Goal: Transaction & Acquisition: Purchase product/service

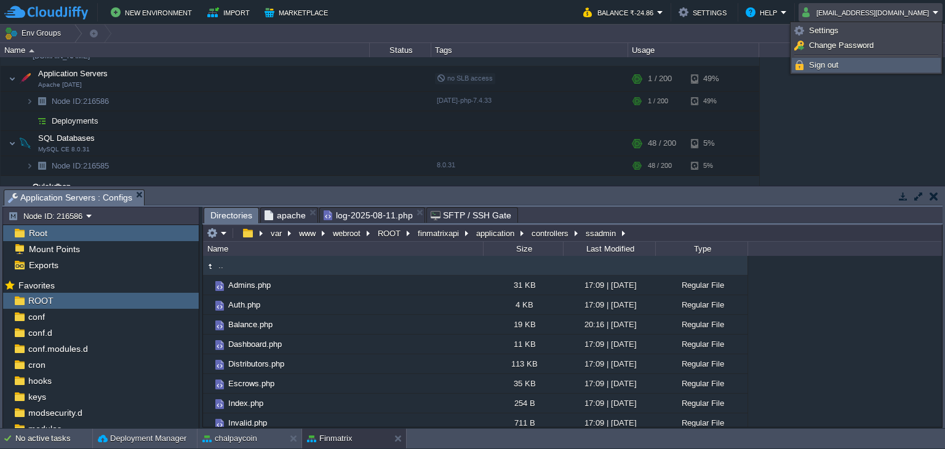
click at [851, 68] on link "Sign out" at bounding box center [866, 65] width 148 height 14
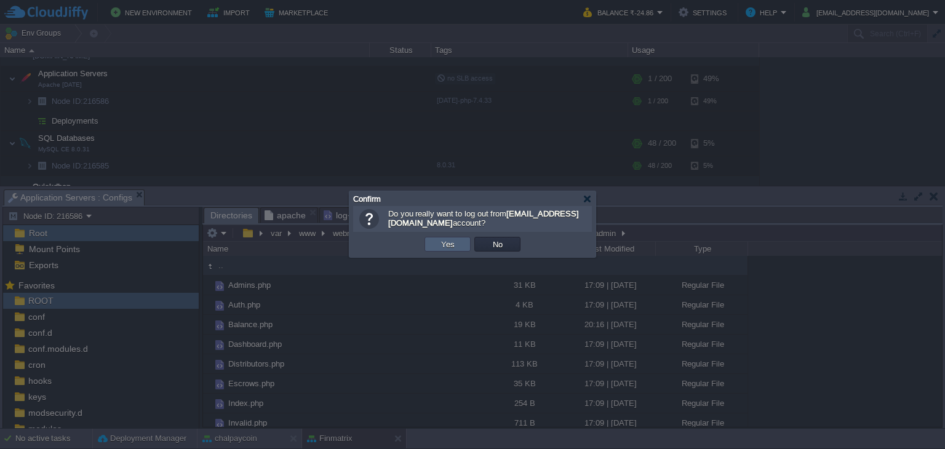
click at [441, 246] on button "Yes" at bounding box center [447, 244] width 21 height 11
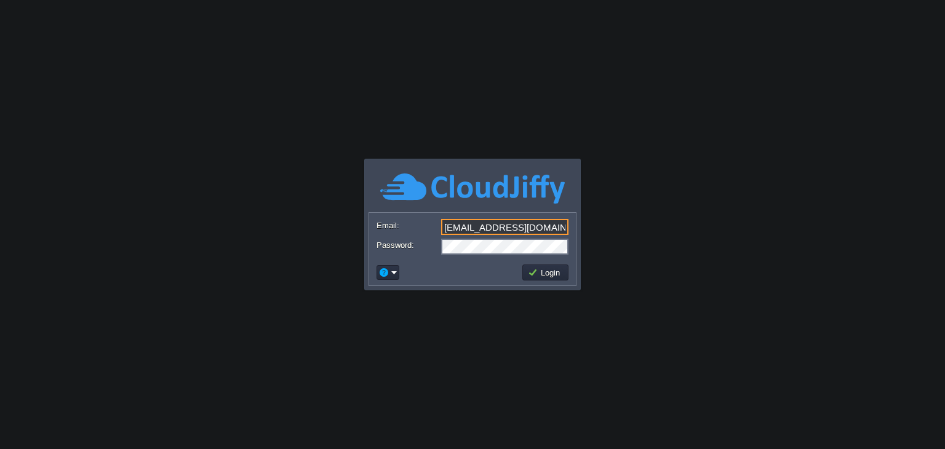
click at [515, 226] on input "nileshkhanapurkar@mobeepay.net" at bounding box center [504, 227] width 127 height 16
type input "[EMAIL_ADDRESS][PERSON_NAME][DOMAIN_NAME]"
click at [554, 272] on button "Login" at bounding box center [546, 272] width 36 height 11
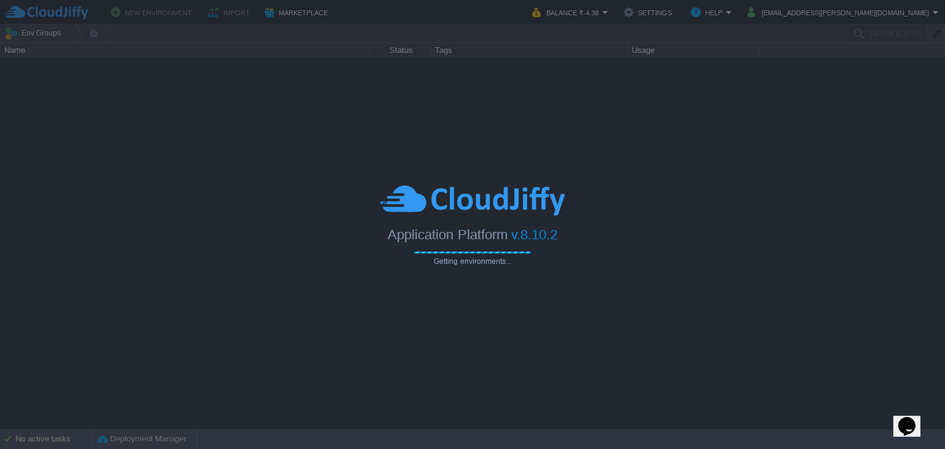
type input "Search (Ctrl+F)"
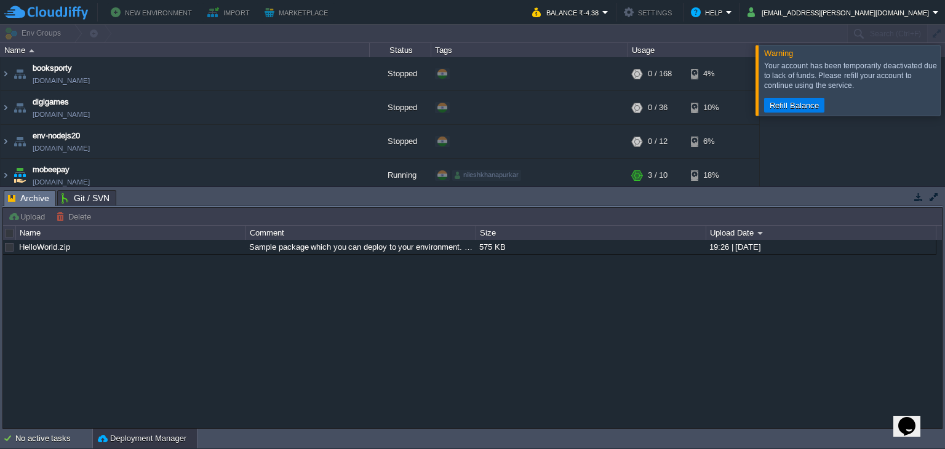
click at [780, 106] on button "Refill Balance" at bounding box center [794, 105] width 57 height 11
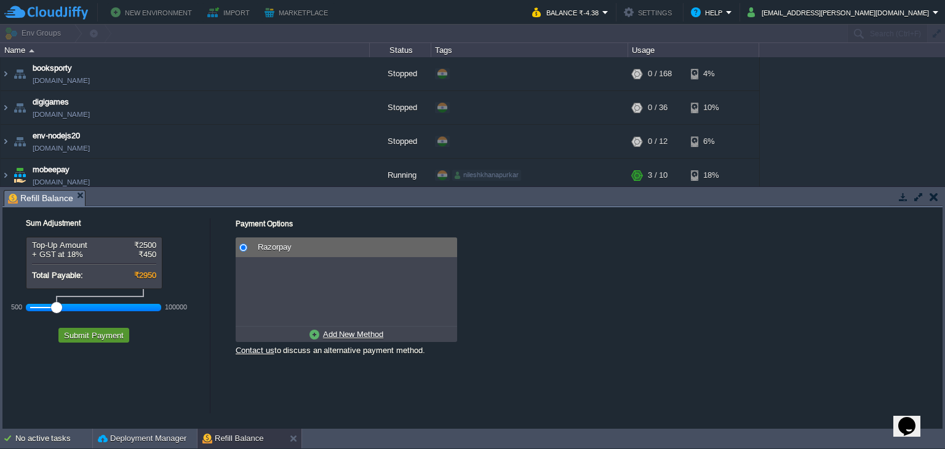
click at [94, 338] on button "Submit Payment" at bounding box center [93, 335] width 67 height 11
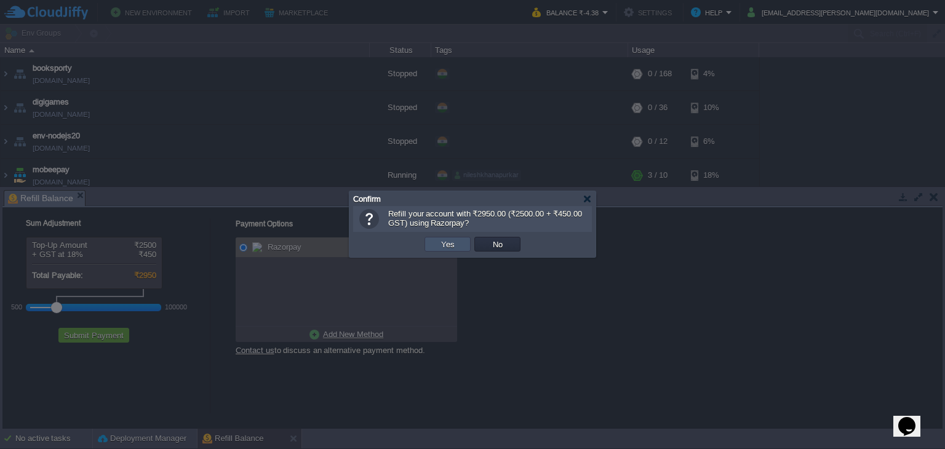
click at [447, 245] on button "Yes" at bounding box center [447, 244] width 21 height 11
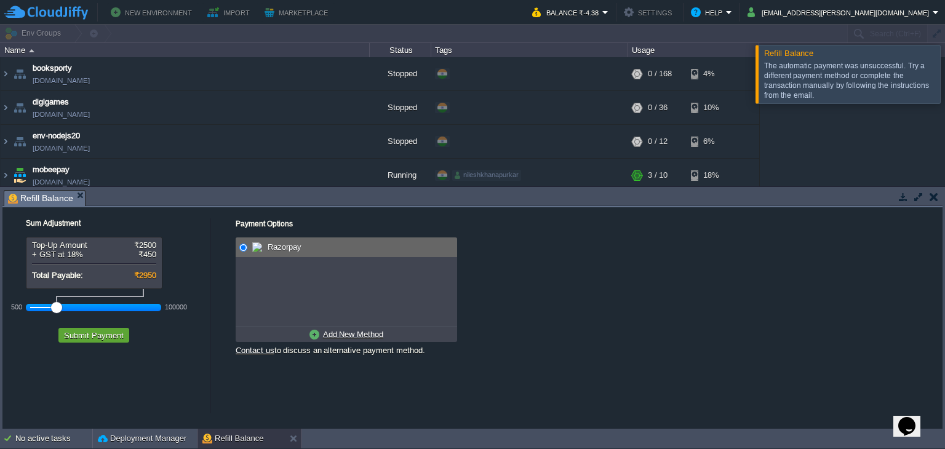
click at [283, 248] on span "Razorpay" at bounding box center [282, 246] width 37 height 9
click at [602, 9] on button "Balance ₹-4.38" at bounding box center [567, 12] width 70 height 15
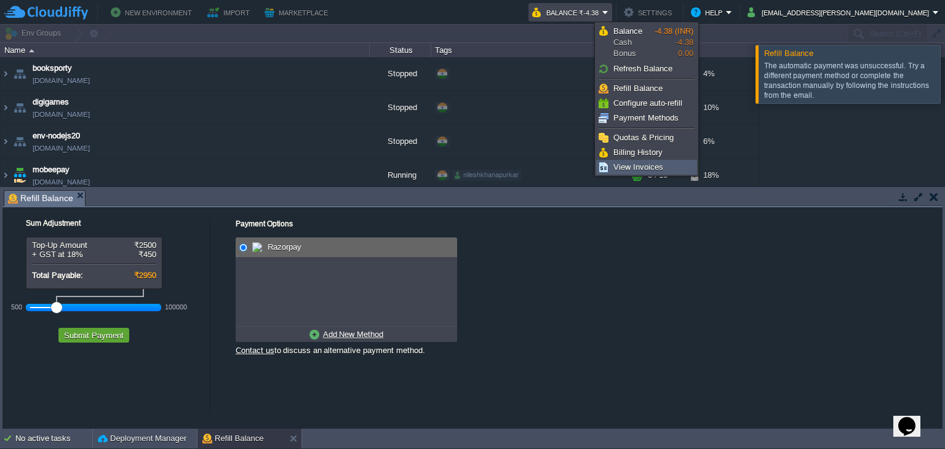
click at [640, 165] on span "View Invoices" at bounding box center [638, 166] width 50 height 9
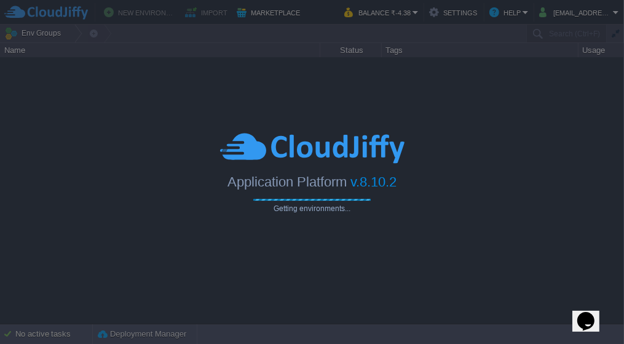
type input "Search (Ctrl+F)"
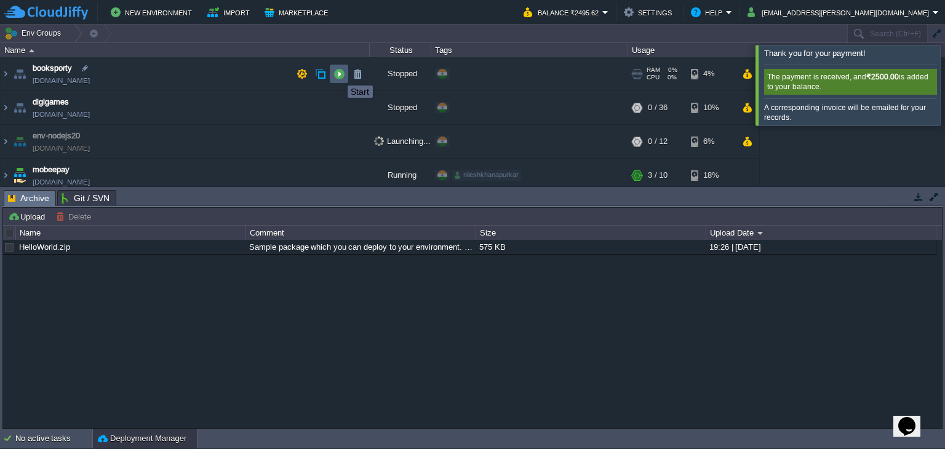
click at [338, 74] on button "button" at bounding box center [338, 73] width 11 height 11
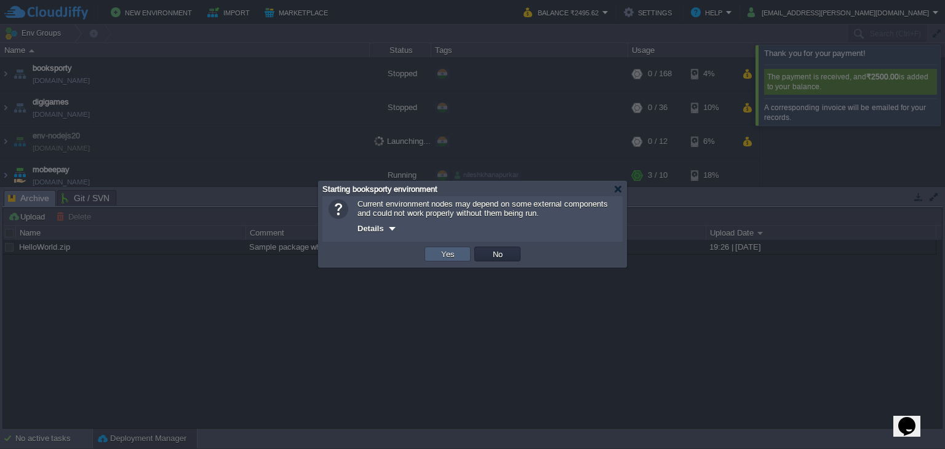
click at [455, 256] on button "Yes" at bounding box center [447, 254] width 21 height 11
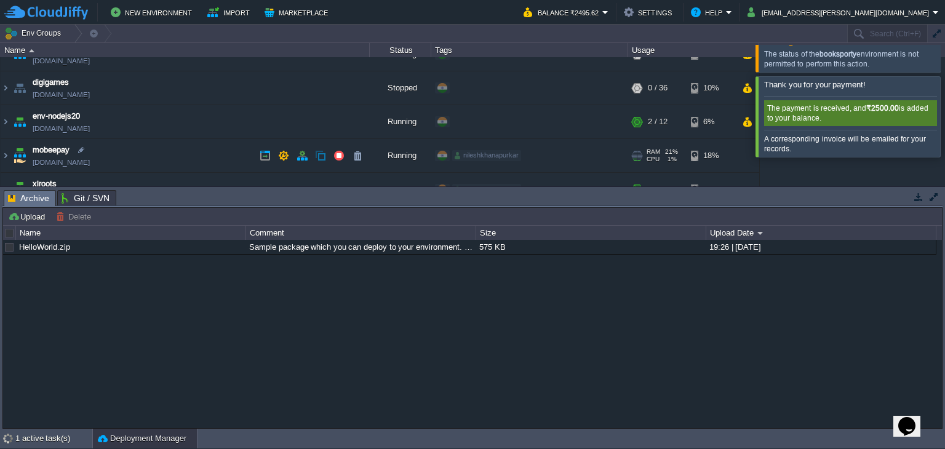
scroll to position [39, 0]
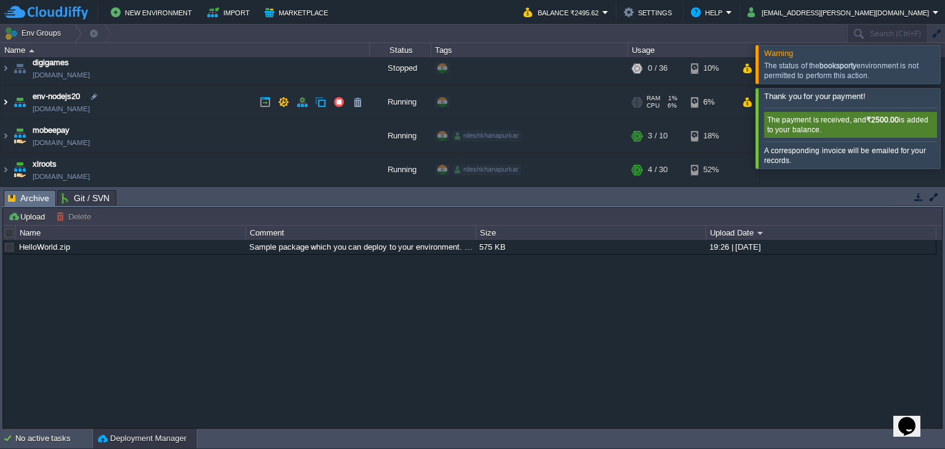
click at [4, 104] on img at bounding box center [6, 101] width 10 height 33
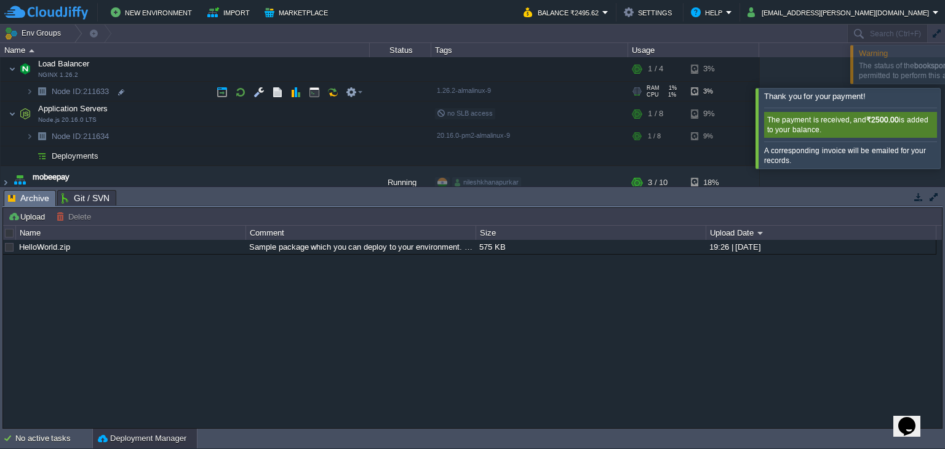
scroll to position [0, 0]
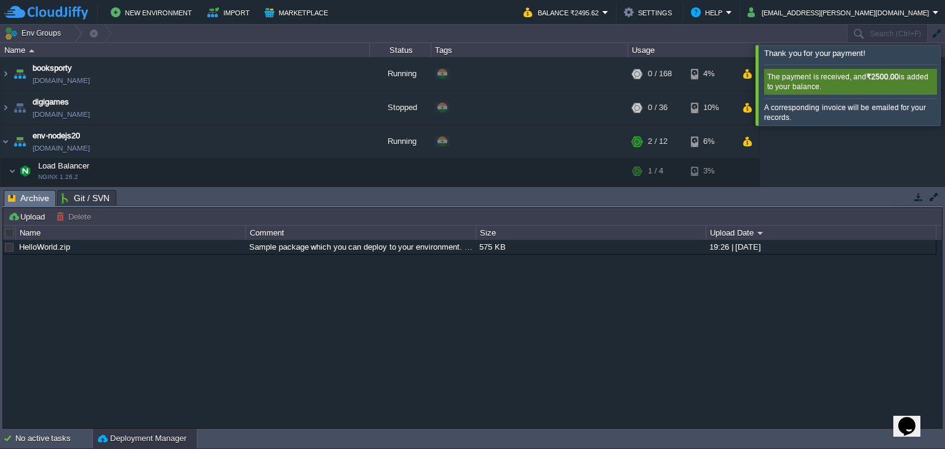
click at [944, 83] on div at bounding box center [960, 85] width 0 height 80
